Goal: Check status: Check status

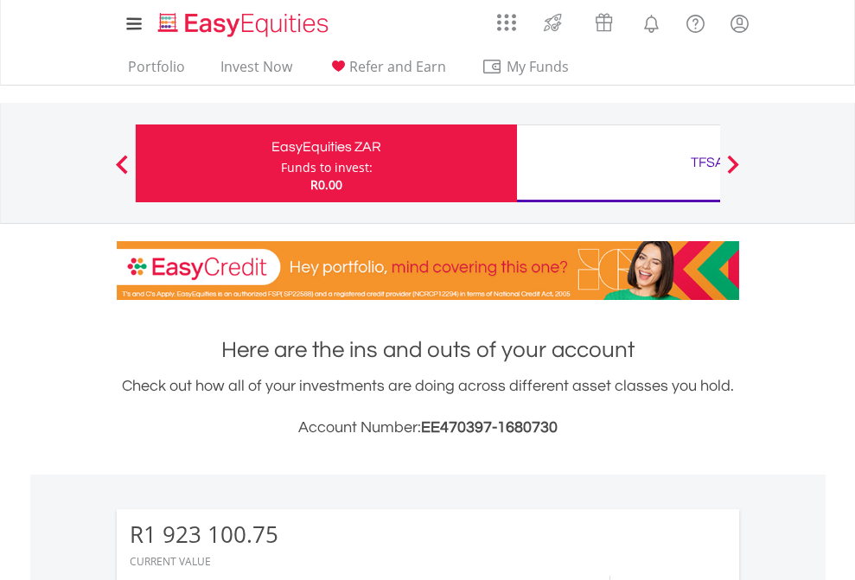
scroll to position [166, 271]
click at [281, 163] on div "Funds to invest:" at bounding box center [327, 167] width 92 height 17
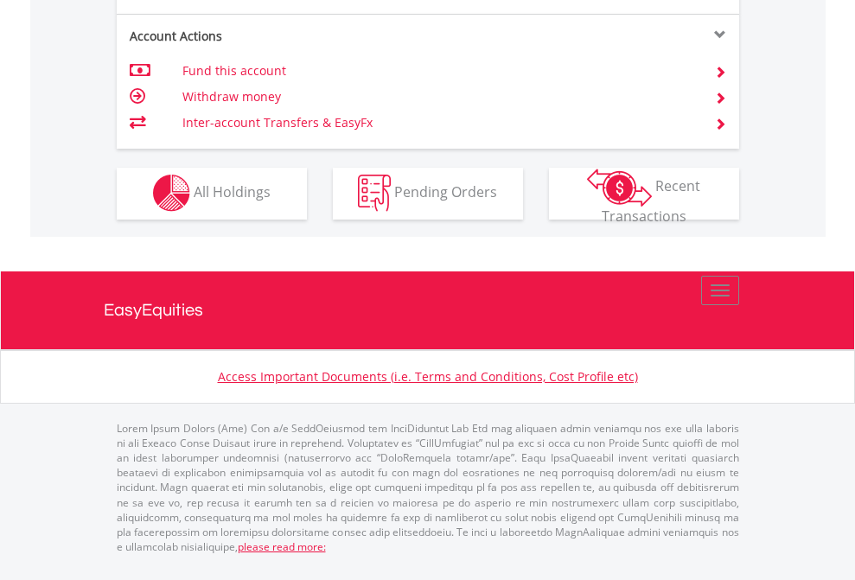
scroll to position [1761, 0]
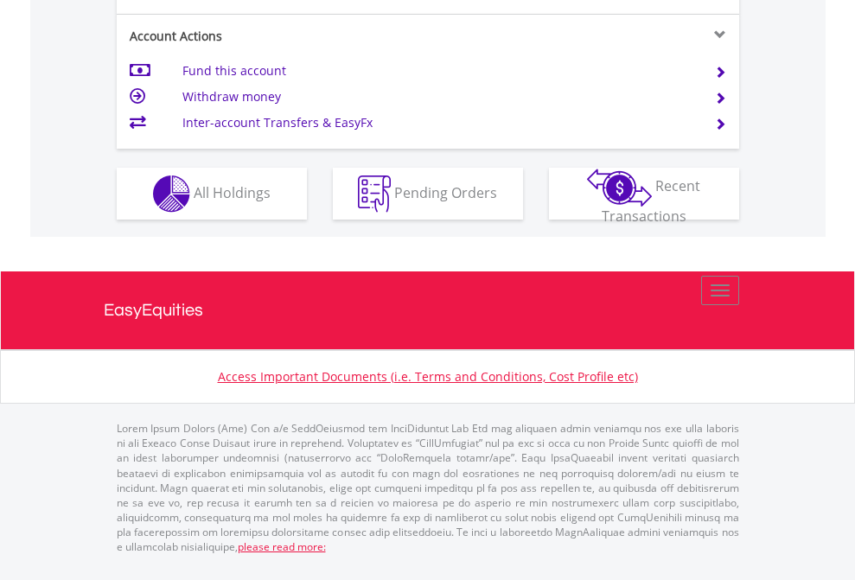
scroll to position [1623, 0]
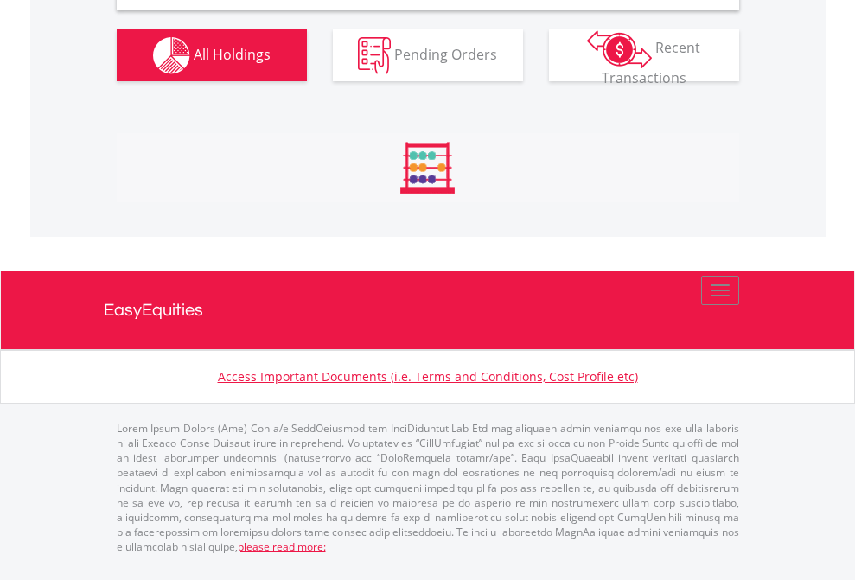
scroll to position [1671, 0]
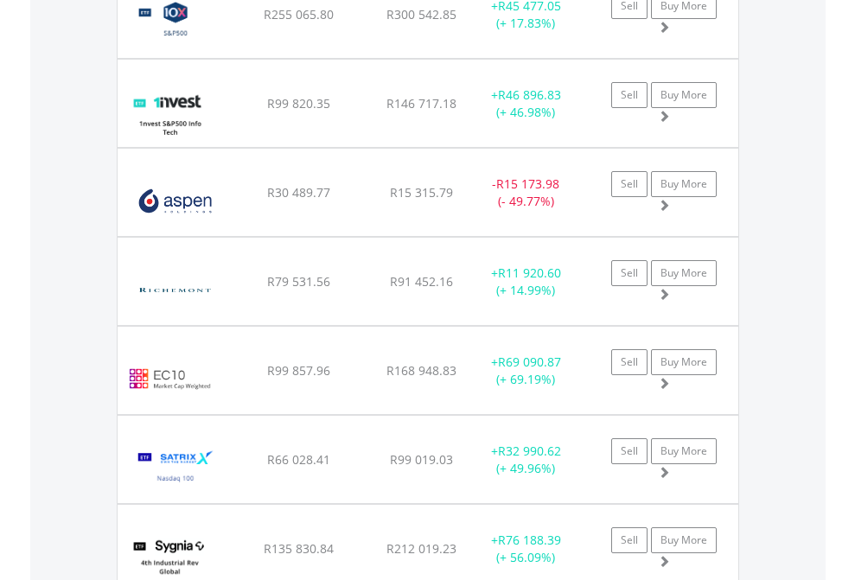
scroll to position [124, 0]
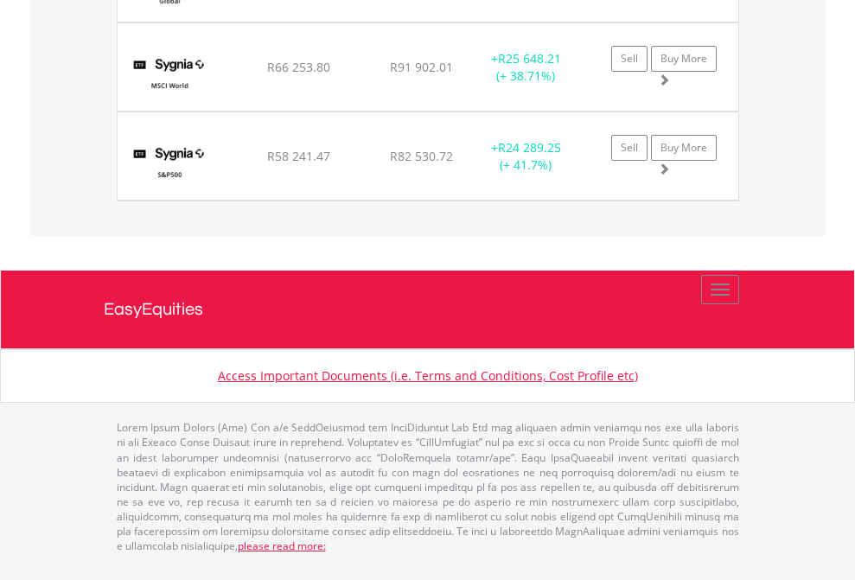
scroll to position [166, 271]
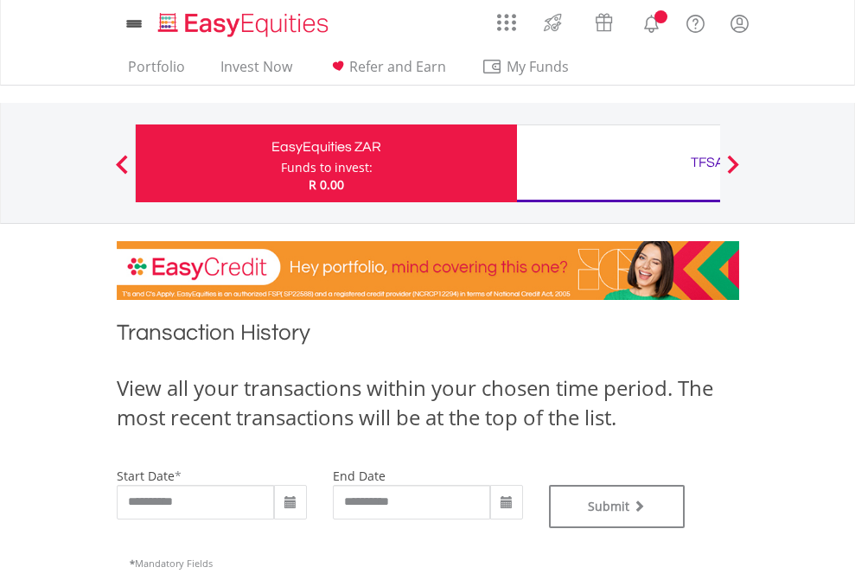
type input "**********"
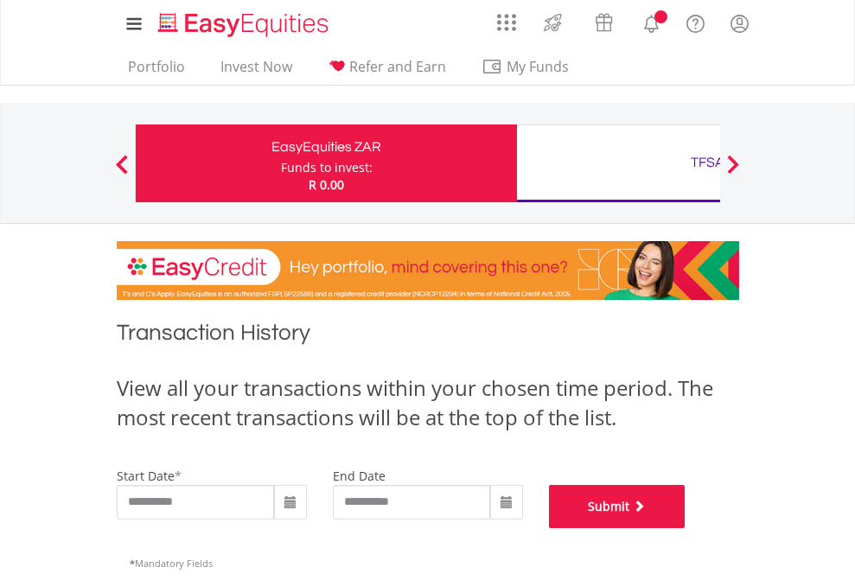
click at [686, 528] on button "Submit" at bounding box center [617, 506] width 137 height 43
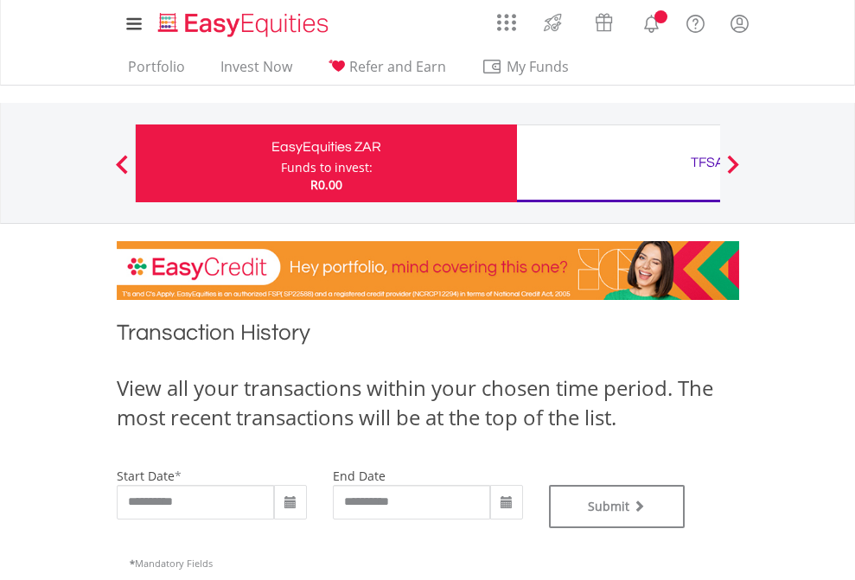
click at [618, 163] on div "TFSA" at bounding box center [707, 162] width 360 height 24
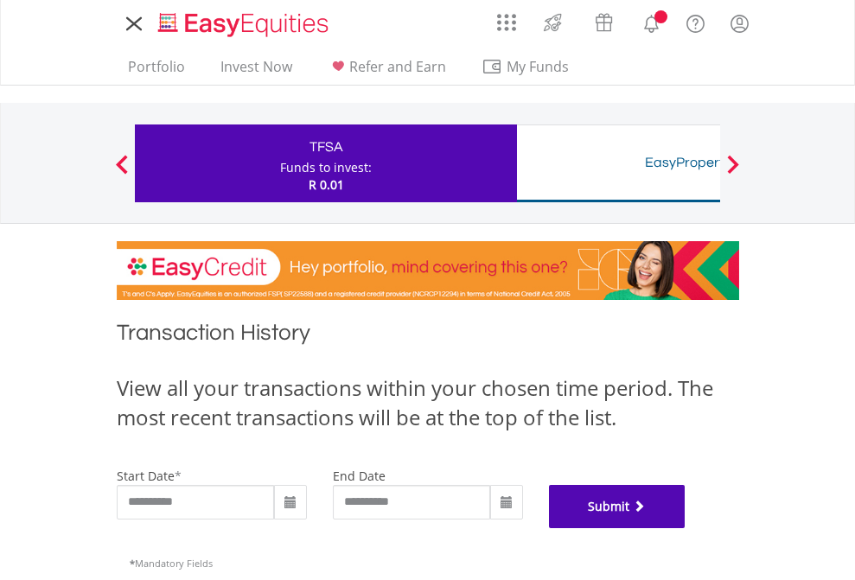
click at [686, 528] on button "Submit" at bounding box center [617, 506] width 137 height 43
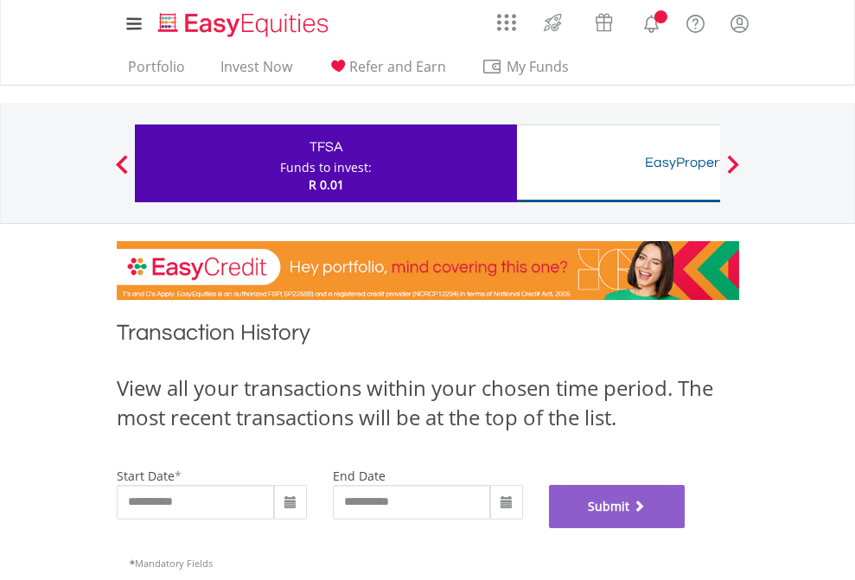
scroll to position [701, 0]
